Goal: Task Accomplishment & Management: Use online tool/utility

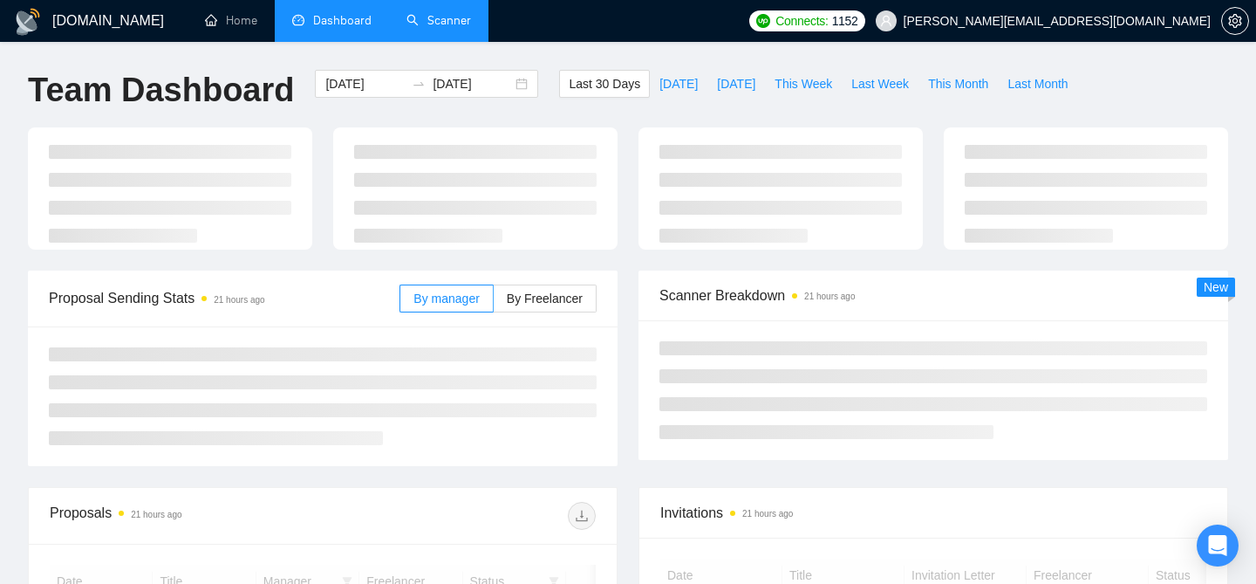
click at [462, 14] on link "Scanner" at bounding box center [439, 20] width 65 height 15
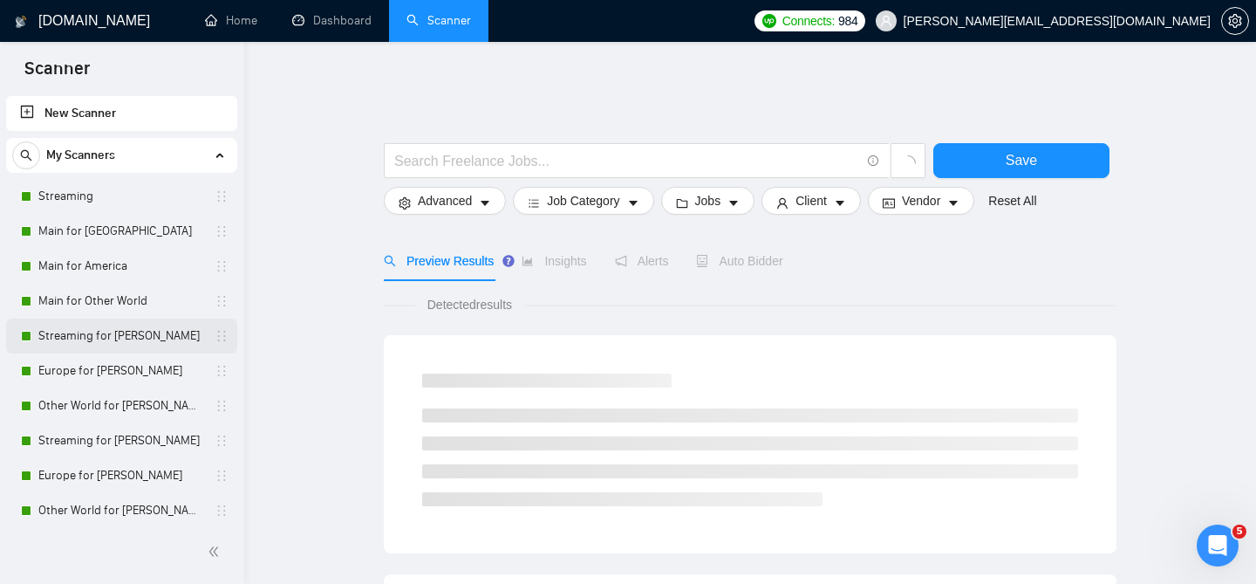
click at [114, 325] on link "Streaming for [PERSON_NAME]" at bounding box center [121, 335] width 166 height 35
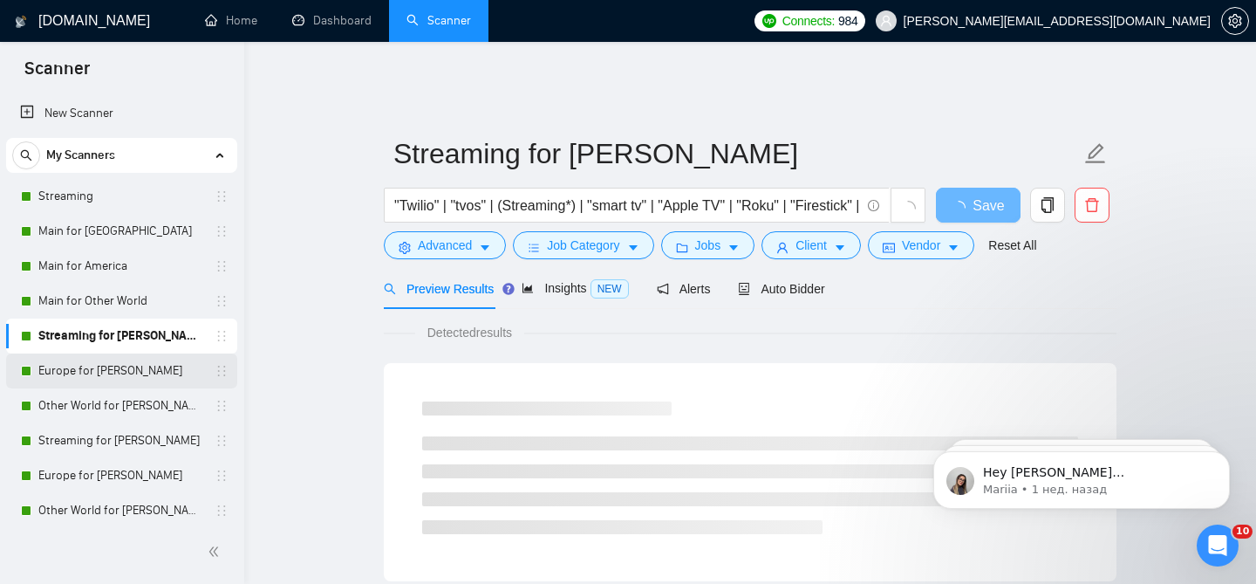
click at [147, 363] on link "Europe for [PERSON_NAME]" at bounding box center [121, 370] width 166 height 35
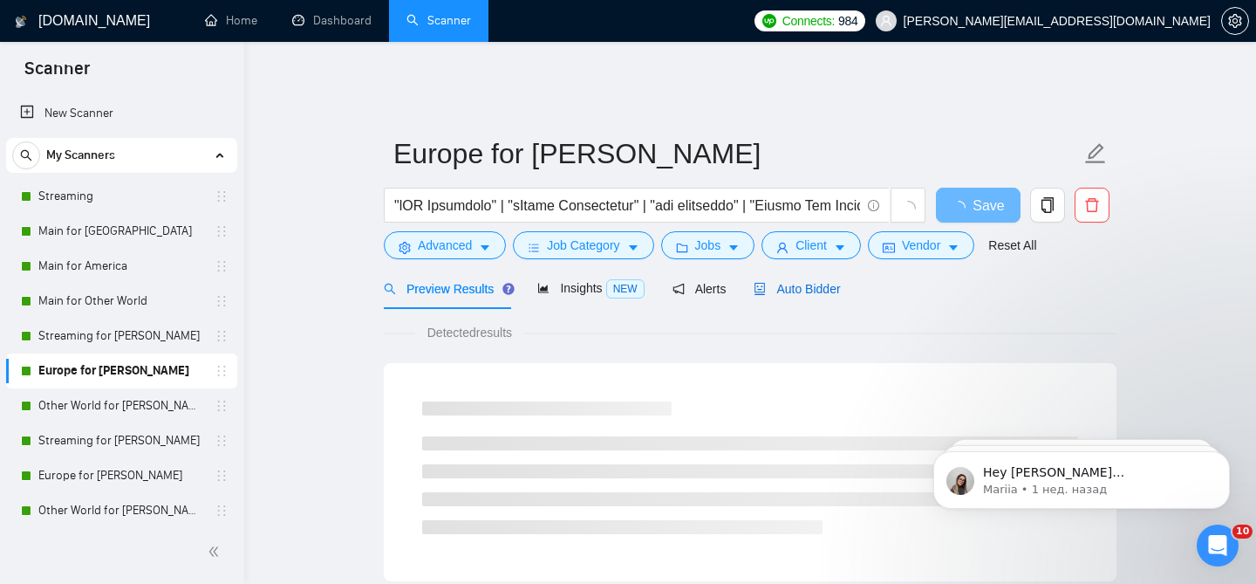
click at [814, 282] on span "Auto Bidder" at bounding box center [797, 289] width 86 height 14
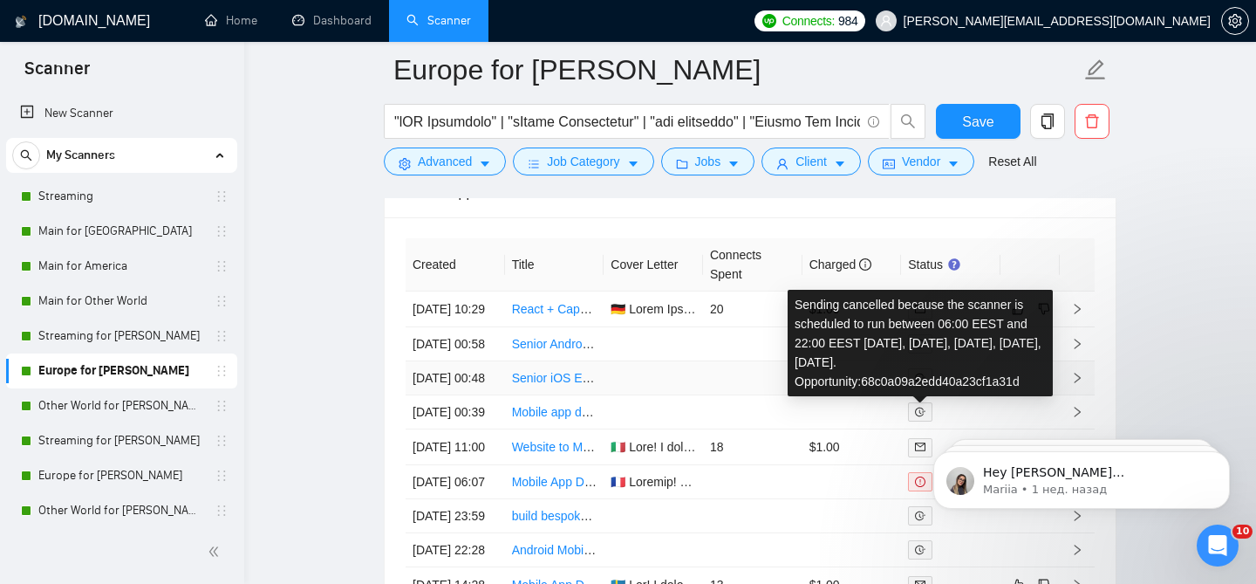
scroll to position [4710, 0]
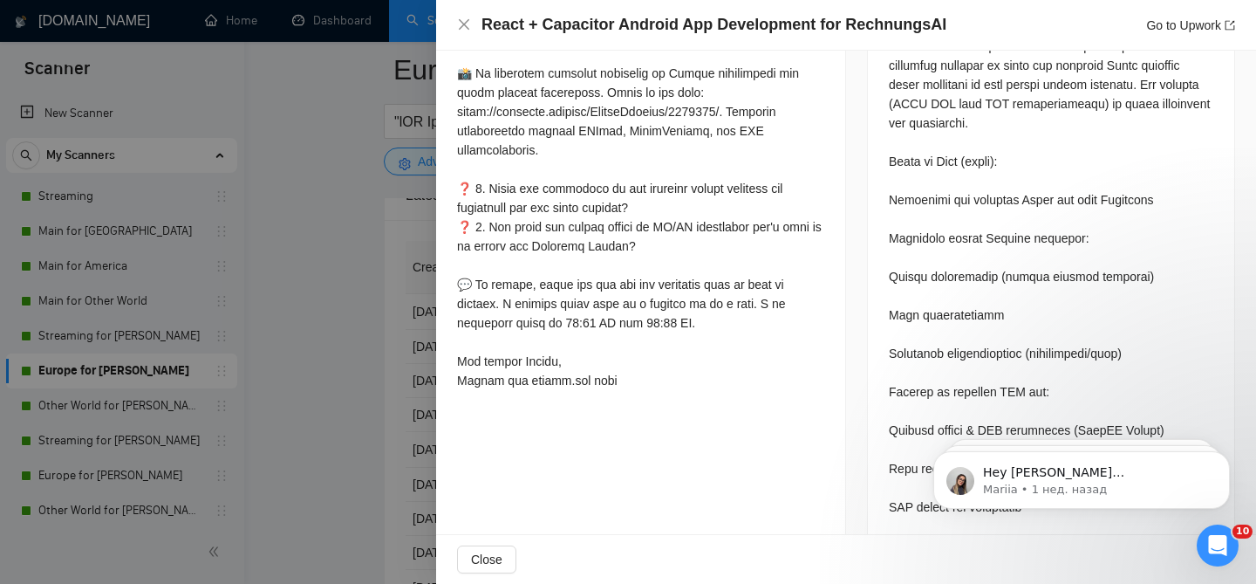
scroll to position [868, 0]
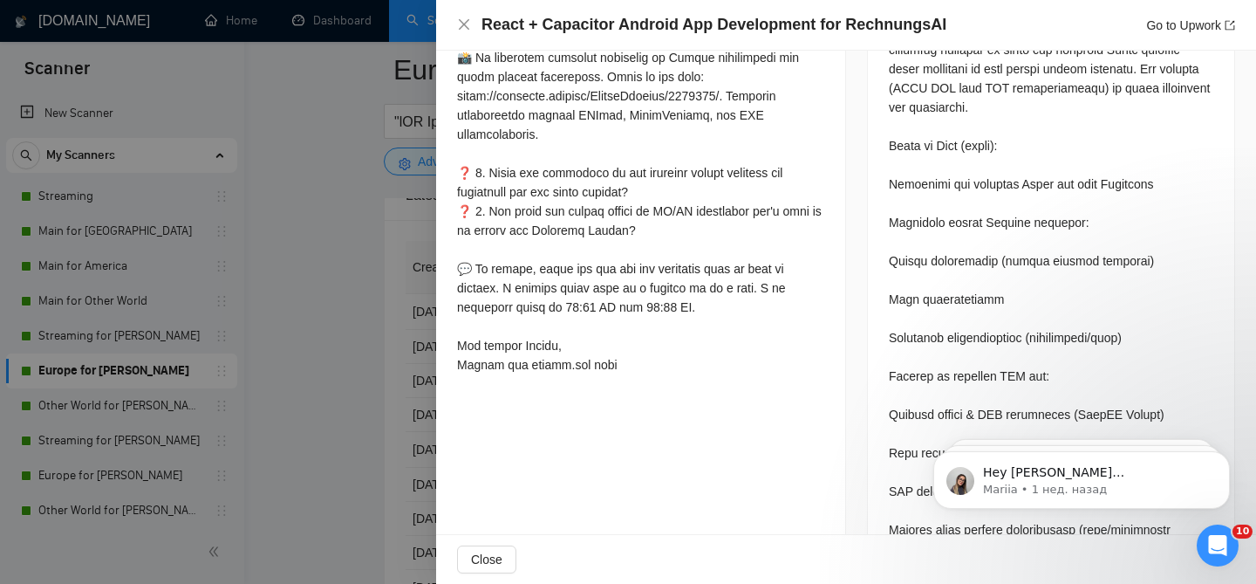
click at [338, 263] on div at bounding box center [628, 292] width 1256 height 584
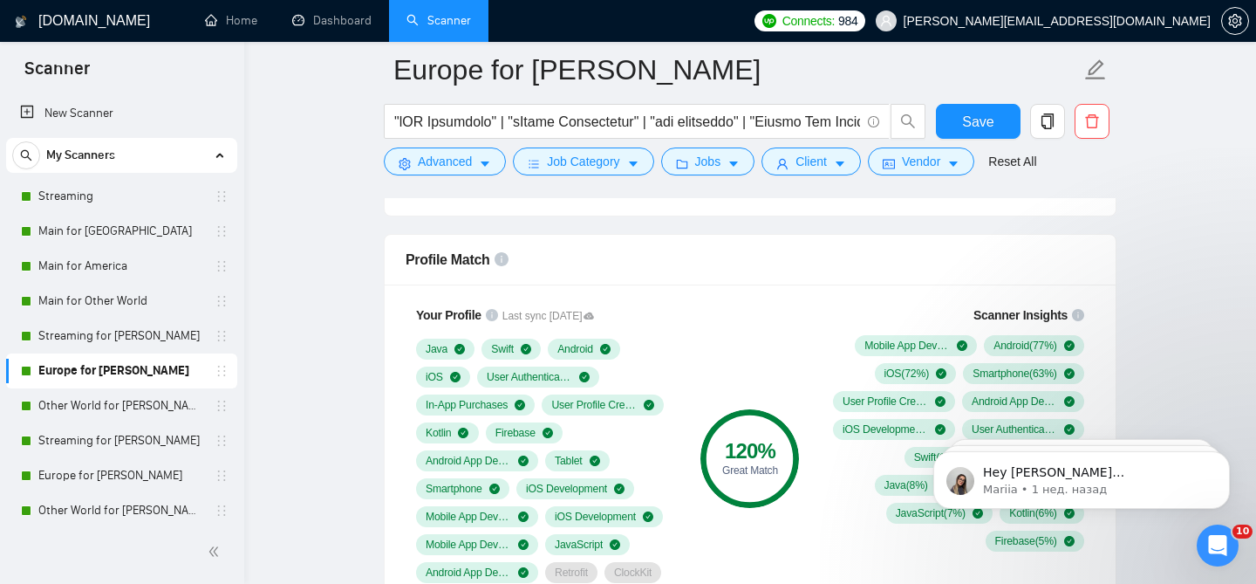
scroll to position [1313, 0]
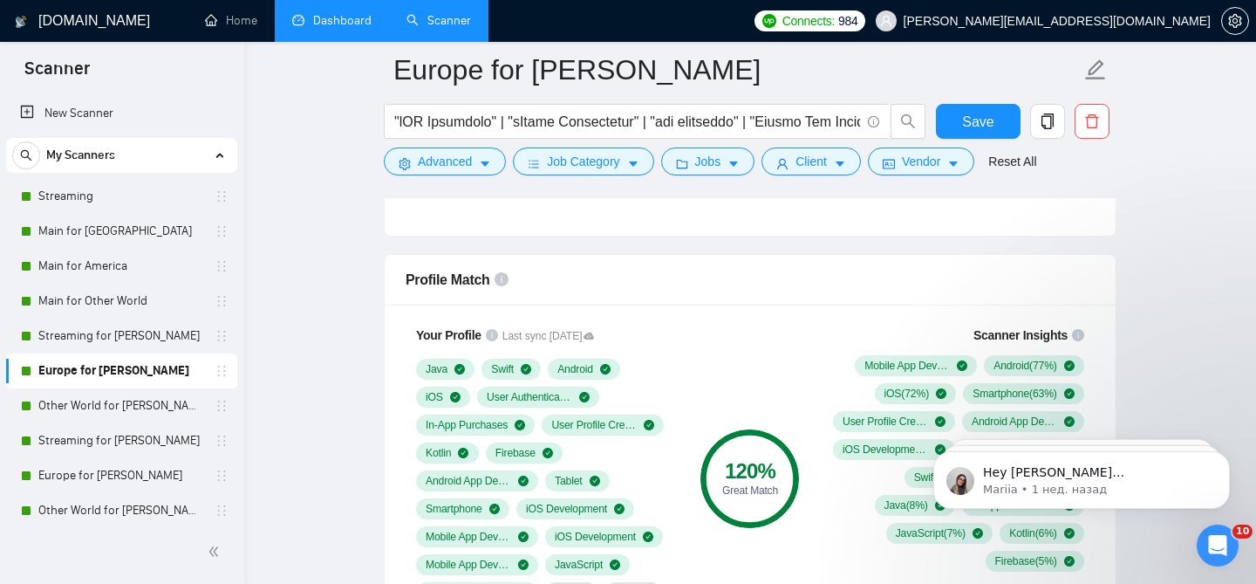
click at [339, 13] on link "Dashboard" at bounding box center [331, 20] width 79 height 15
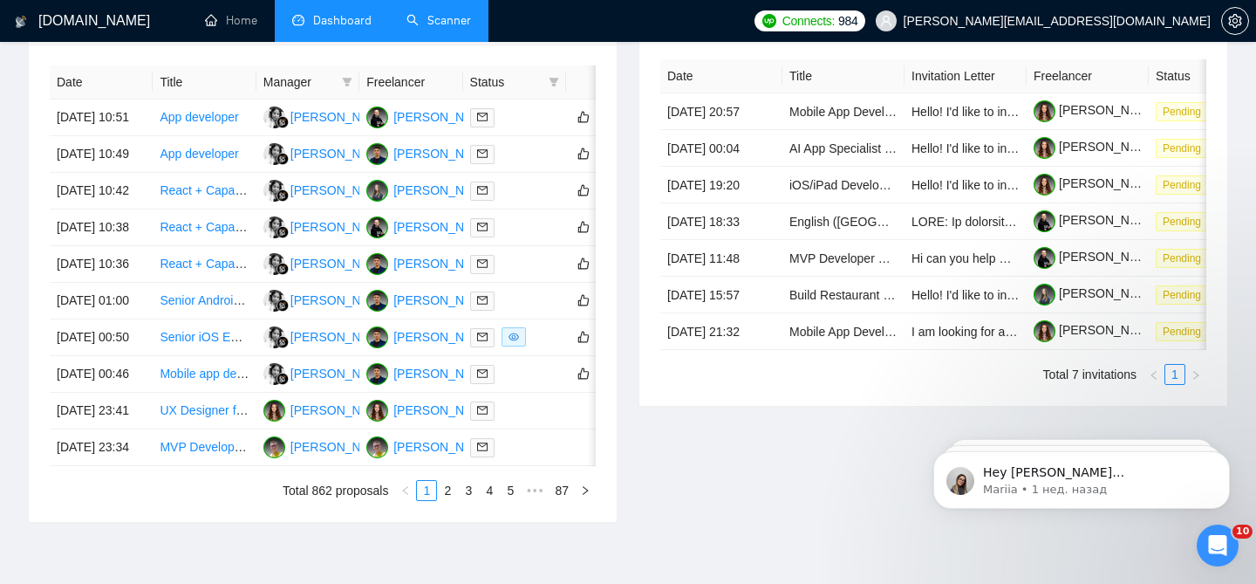
scroll to position [829, 0]
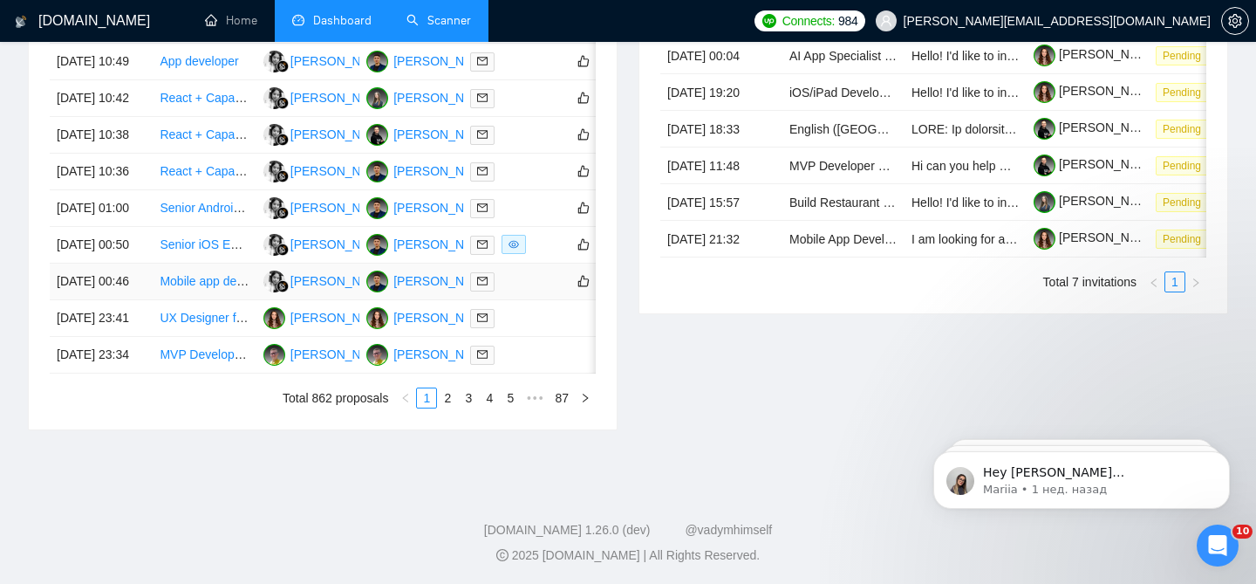
click at [209, 288] on link "Mobile app developer" at bounding box center [218, 281] width 117 height 14
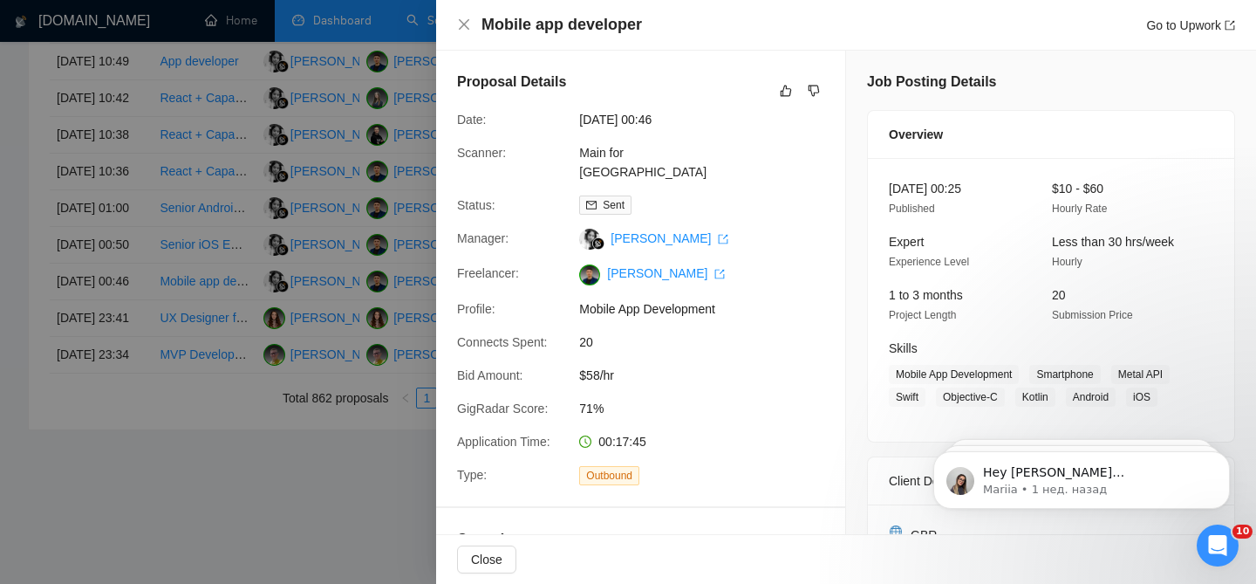
click at [365, 213] on div at bounding box center [628, 292] width 1256 height 584
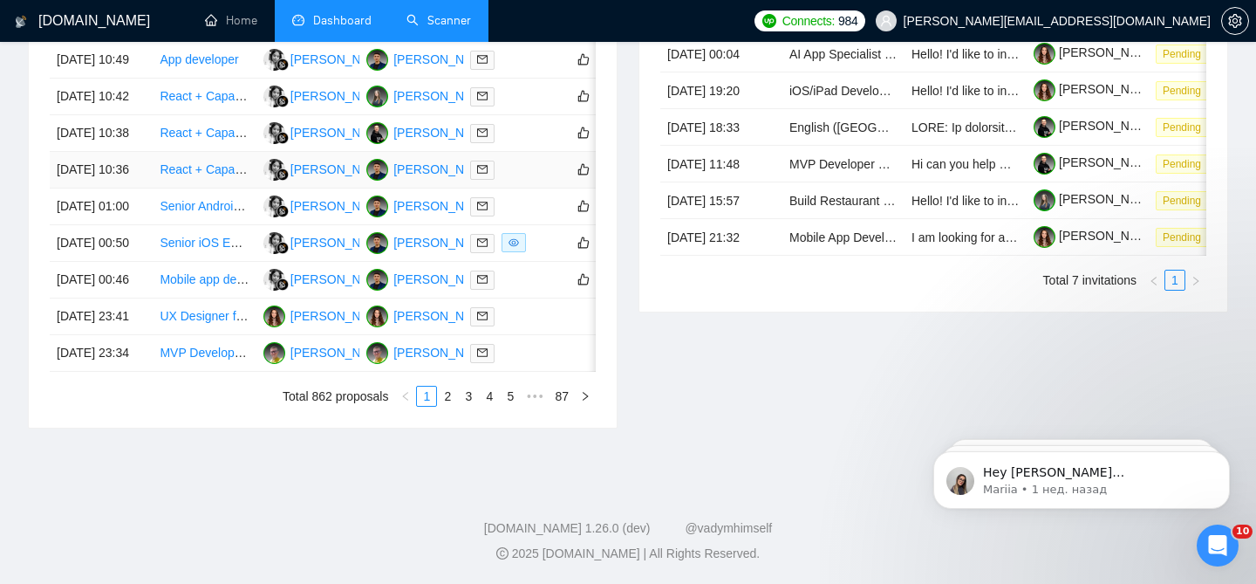
scroll to position [984, 0]
click at [235, 309] on link "UX Designer for AI Travel Application Targeting Moms" at bounding box center [305, 316] width 291 height 14
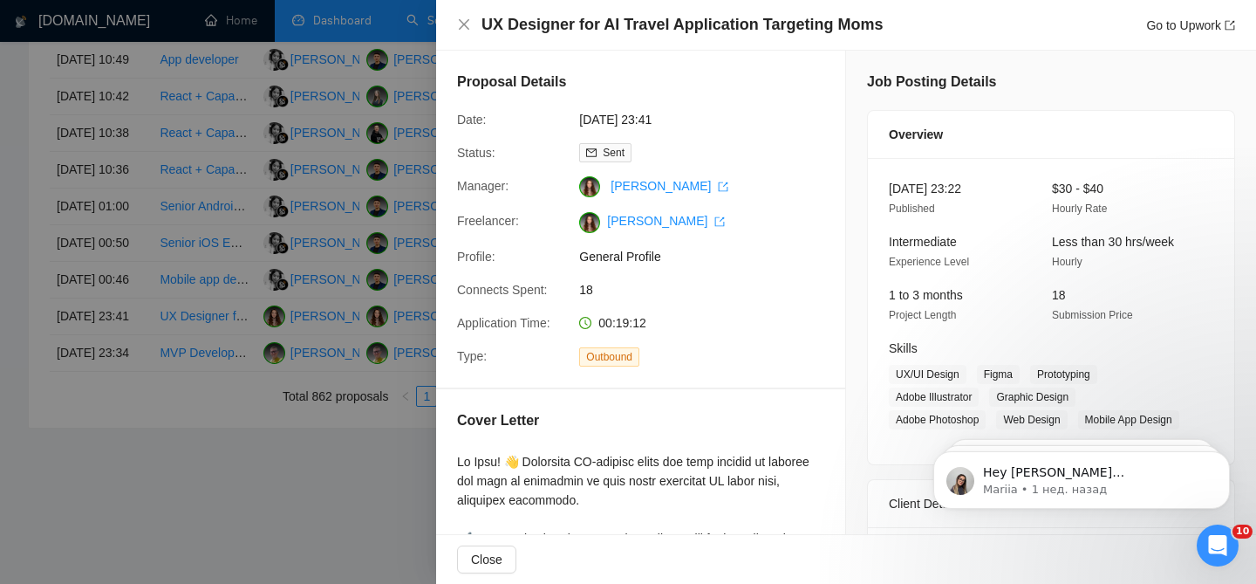
click at [332, 135] on div at bounding box center [628, 292] width 1256 height 584
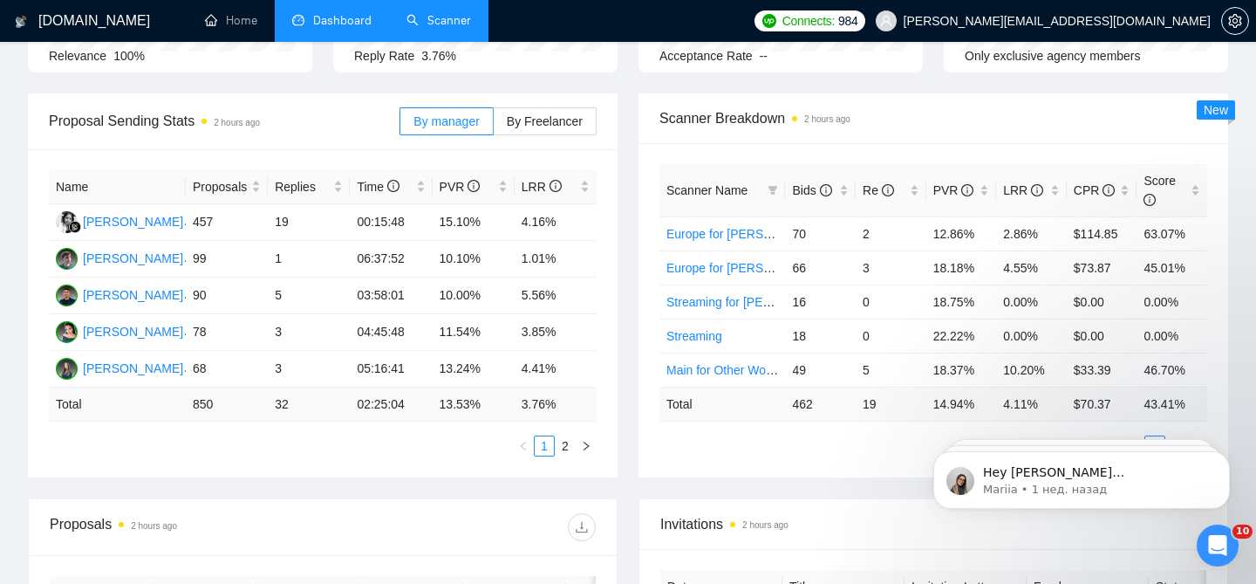
scroll to position [0, 0]
